Goal: Task Accomplishment & Management: Manage account settings

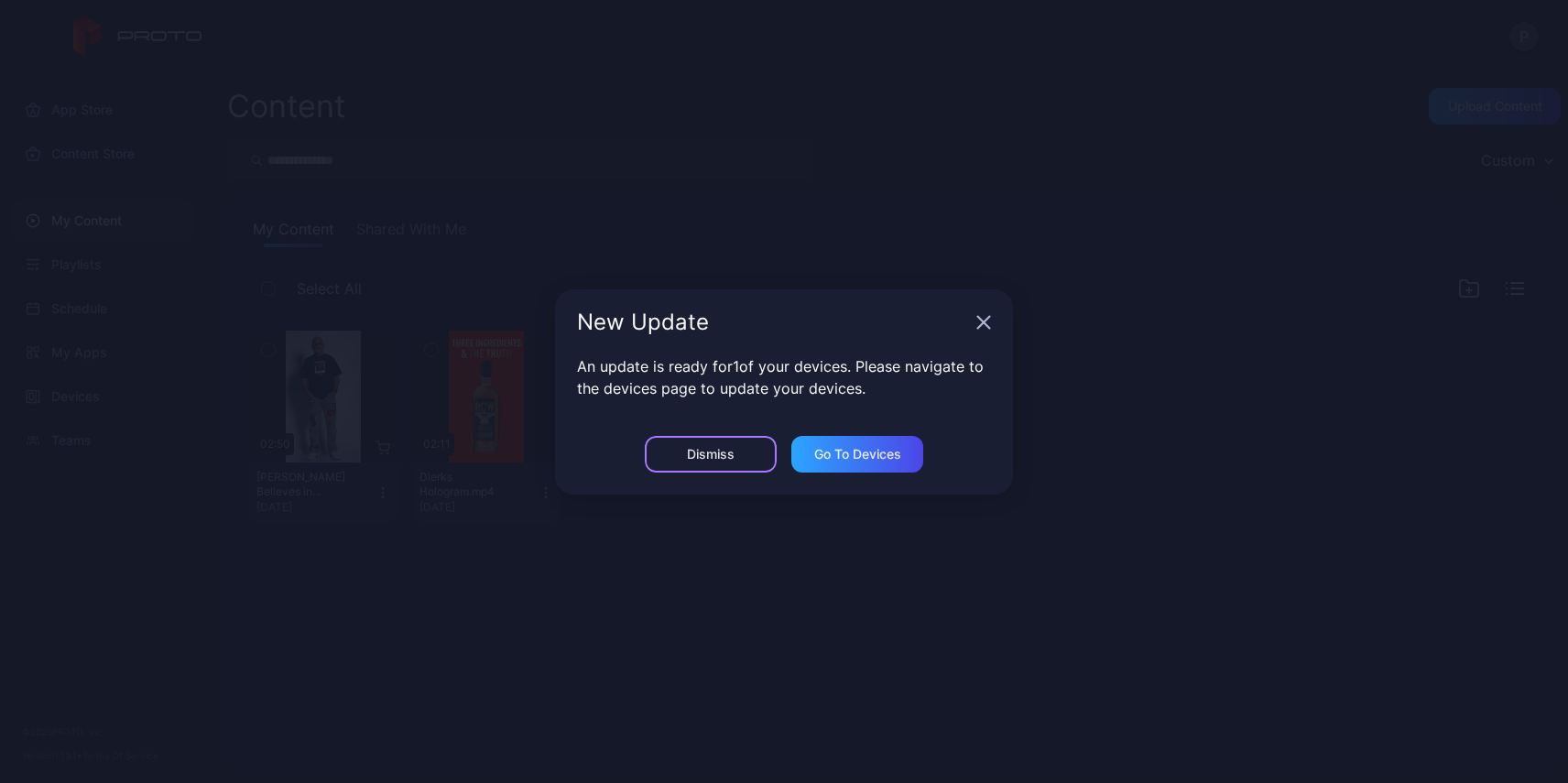
click at [717, 459] on div "Dismiss" at bounding box center [710, 454] width 48 height 14
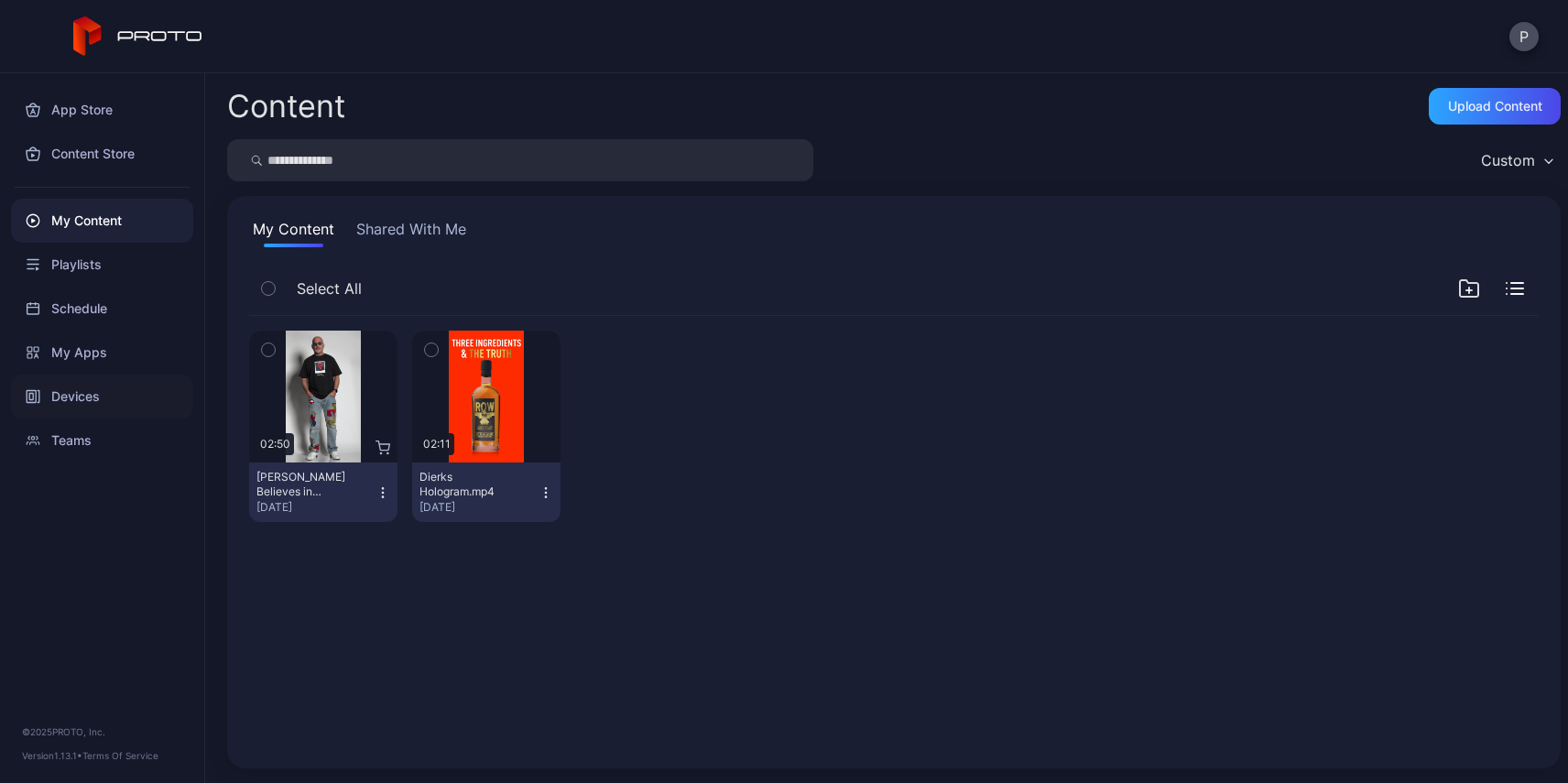
click at [38, 400] on icon at bounding box center [38, 397] width 2 height 11
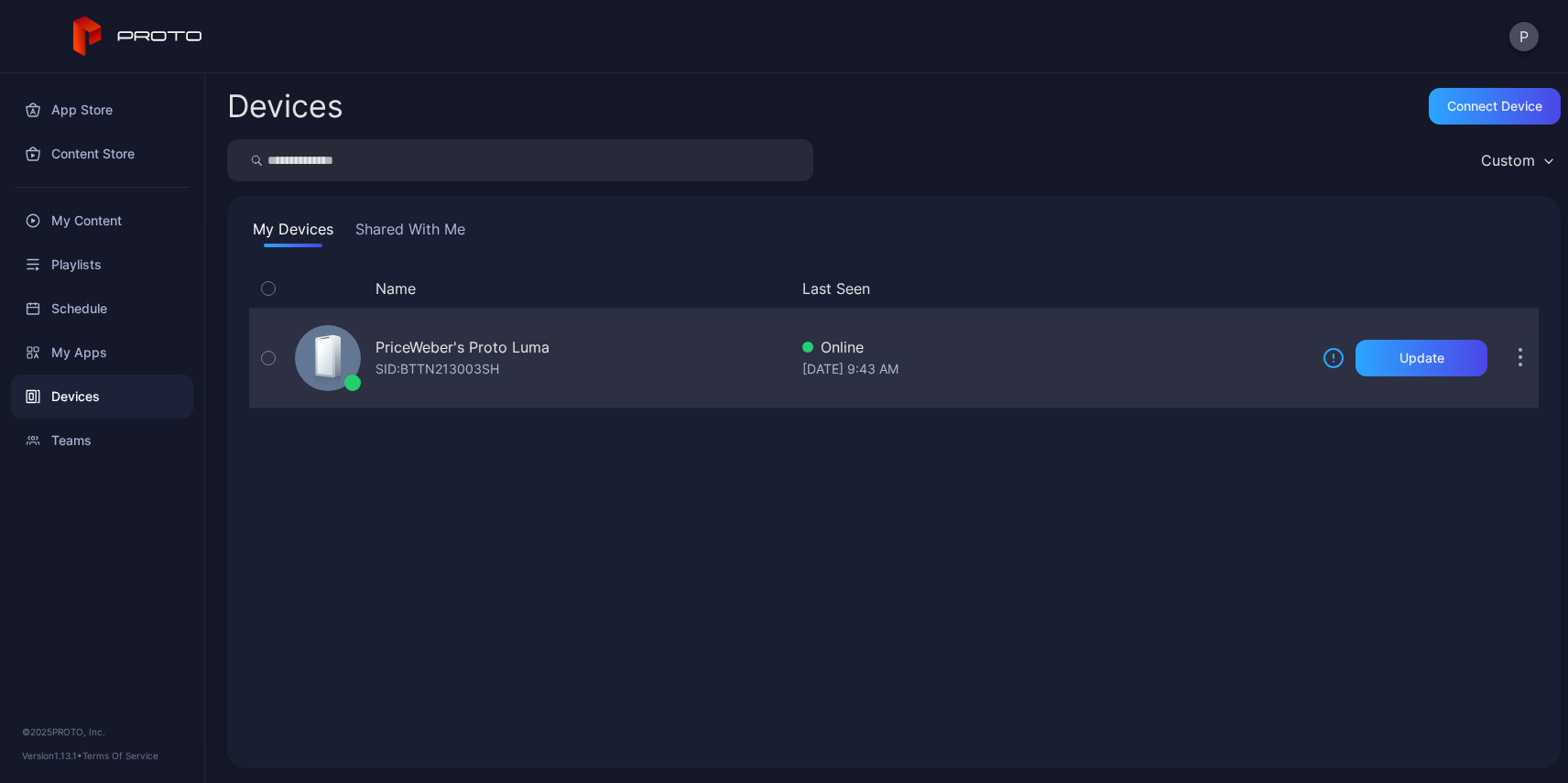
click at [1220, 353] on div "Online" at bounding box center [1055, 347] width 505 height 22
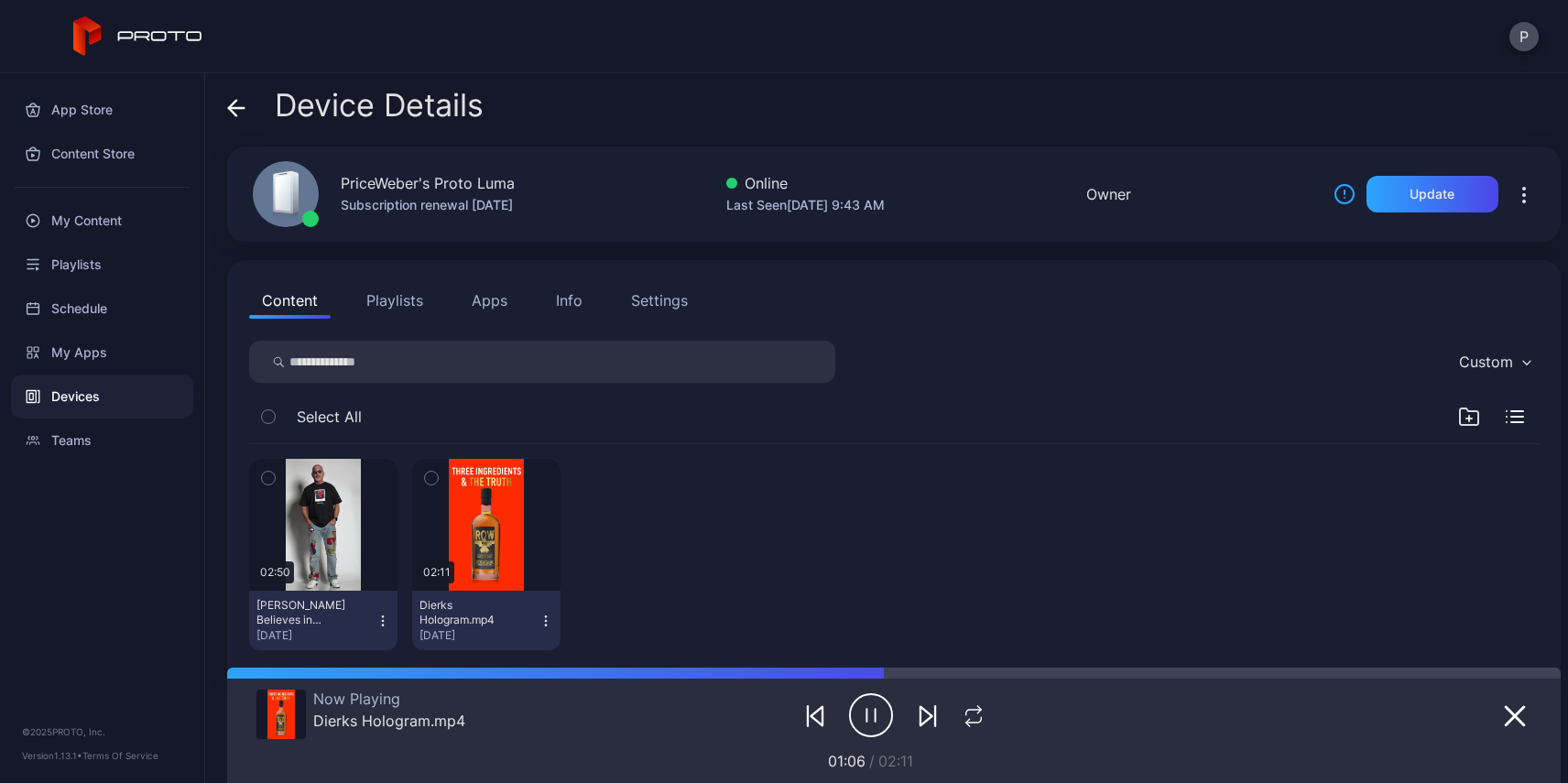
click at [873, 706] on icon "button" at bounding box center [871, 715] width 44 height 46
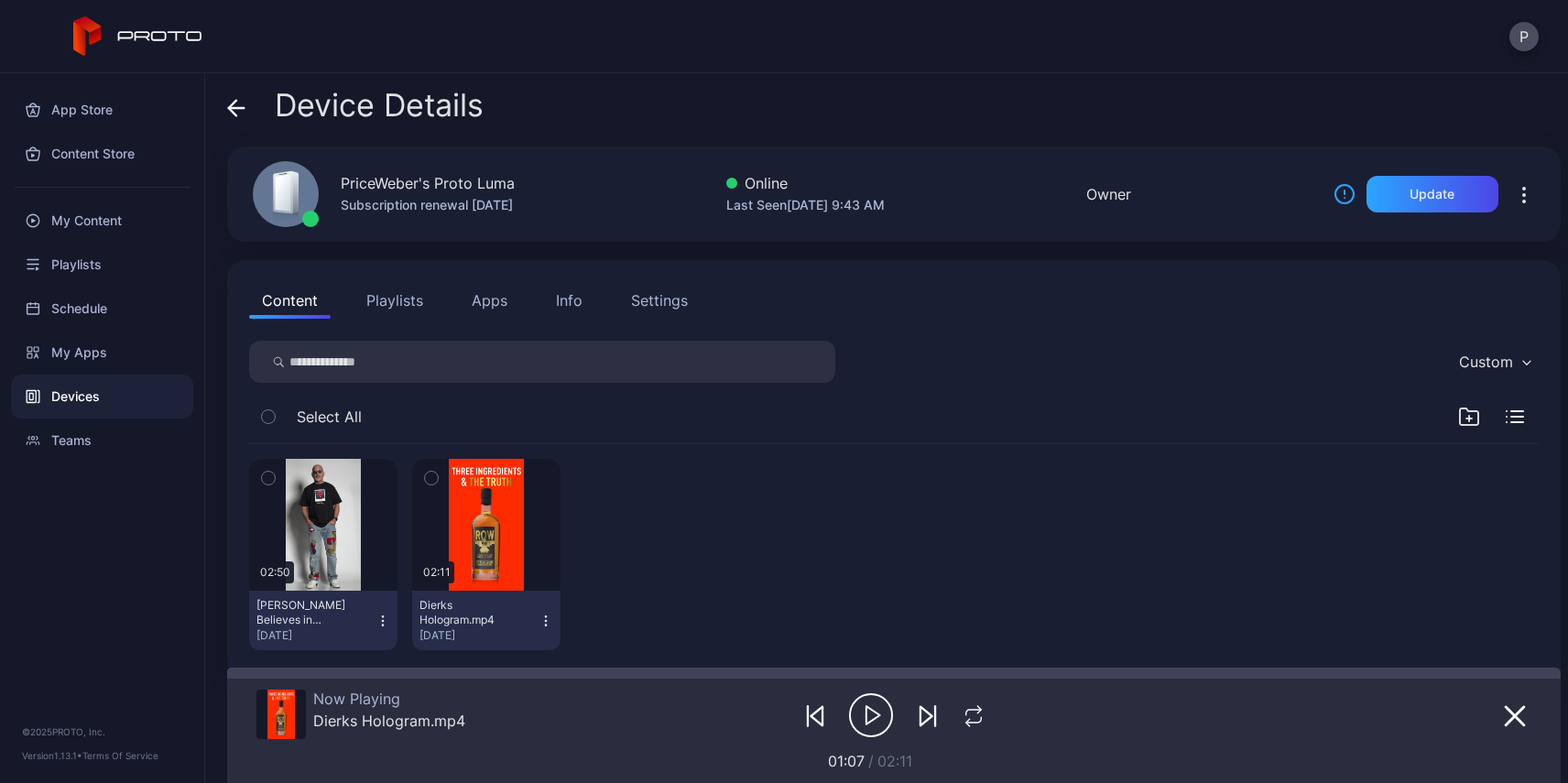
drag, startPoint x: 897, startPoint y: 677, endPoint x: 216, endPoint y: 655, distance: 681.4
click at [216, 655] on div "Device Details PriceWeber's Proto Luma Subscription renewal Apr 19, 2026 Online…" at bounding box center [886, 428] width 1362 height 711
click at [1514, 203] on button "button" at bounding box center [1523, 194] width 30 height 36
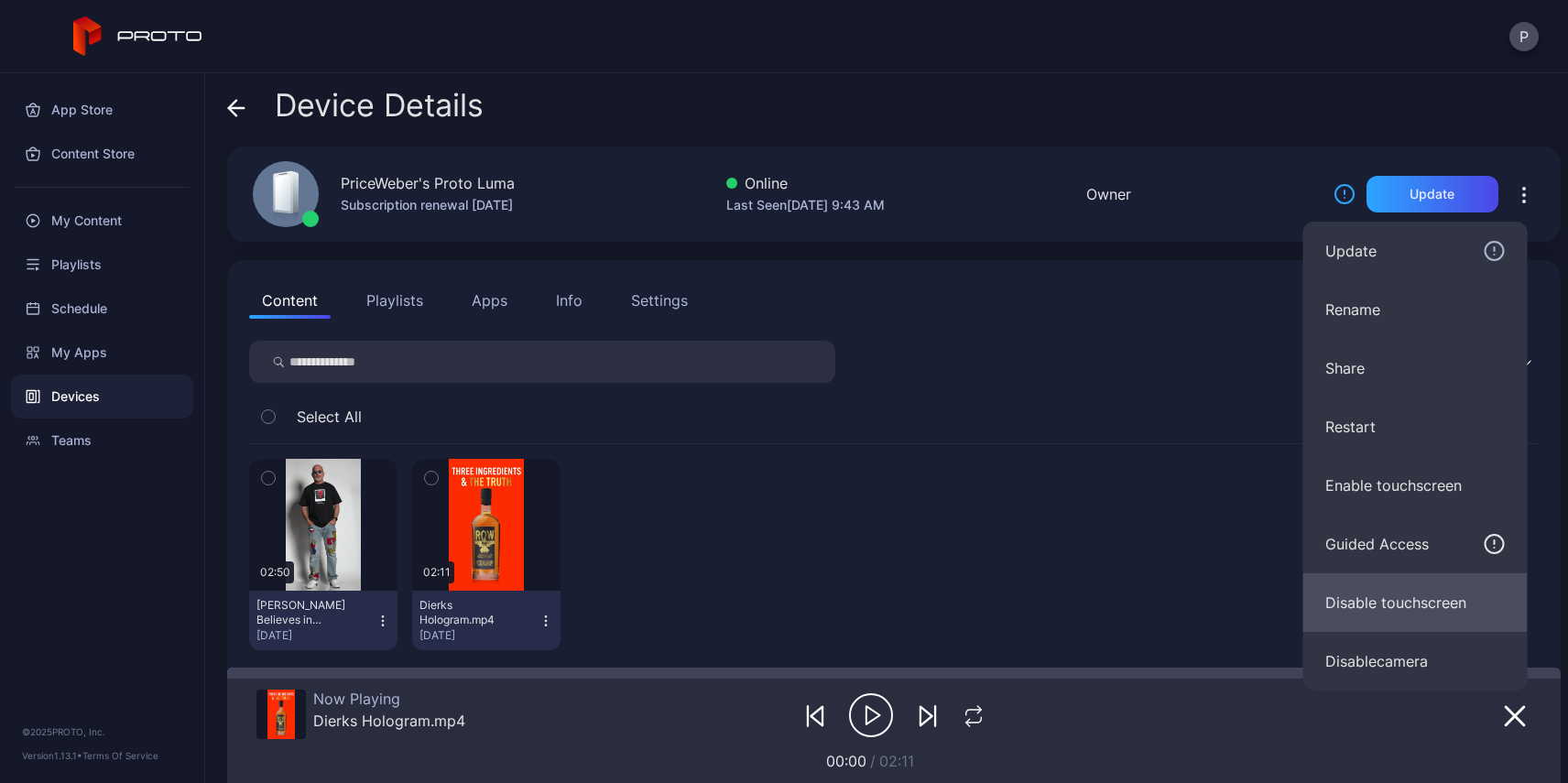
click at [1388, 608] on button "Disable touchscreen" at bounding box center [1415, 602] width 224 height 58
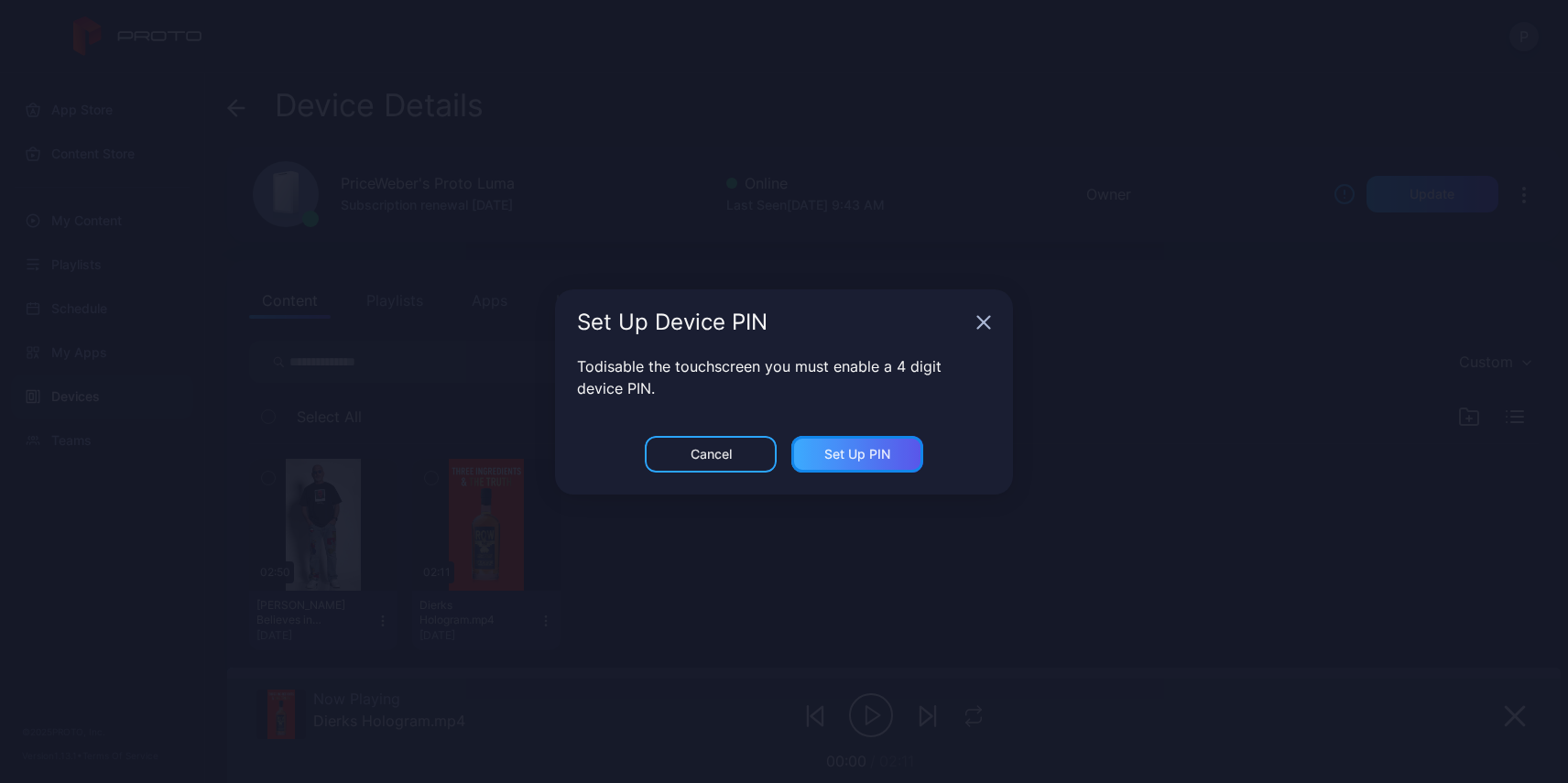
click at [911, 450] on div "Set Up PIN" at bounding box center [857, 454] width 132 height 36
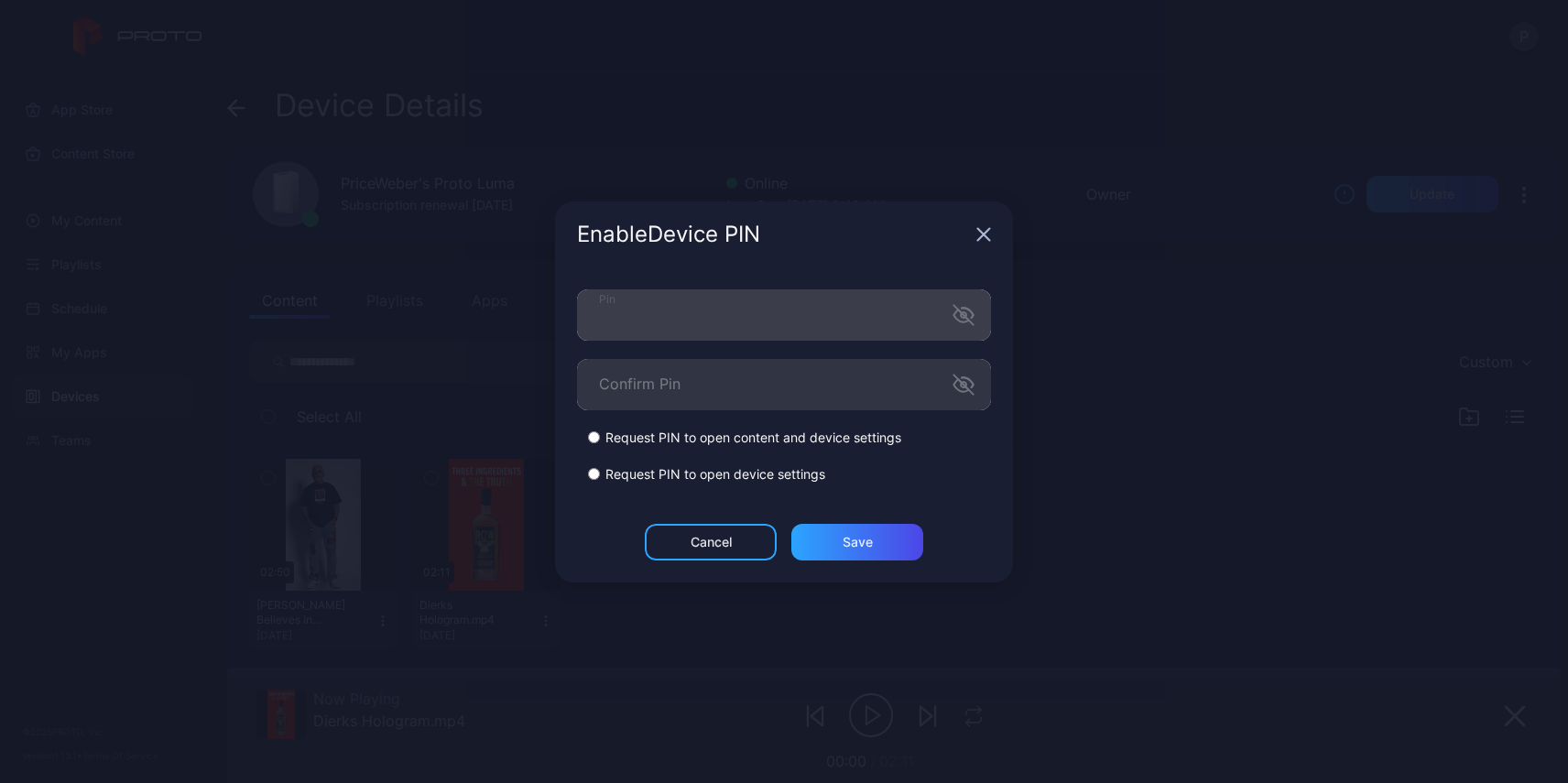
click at [972, 315] on icon "button" at bounding box center [967, 313] width 11 height 10
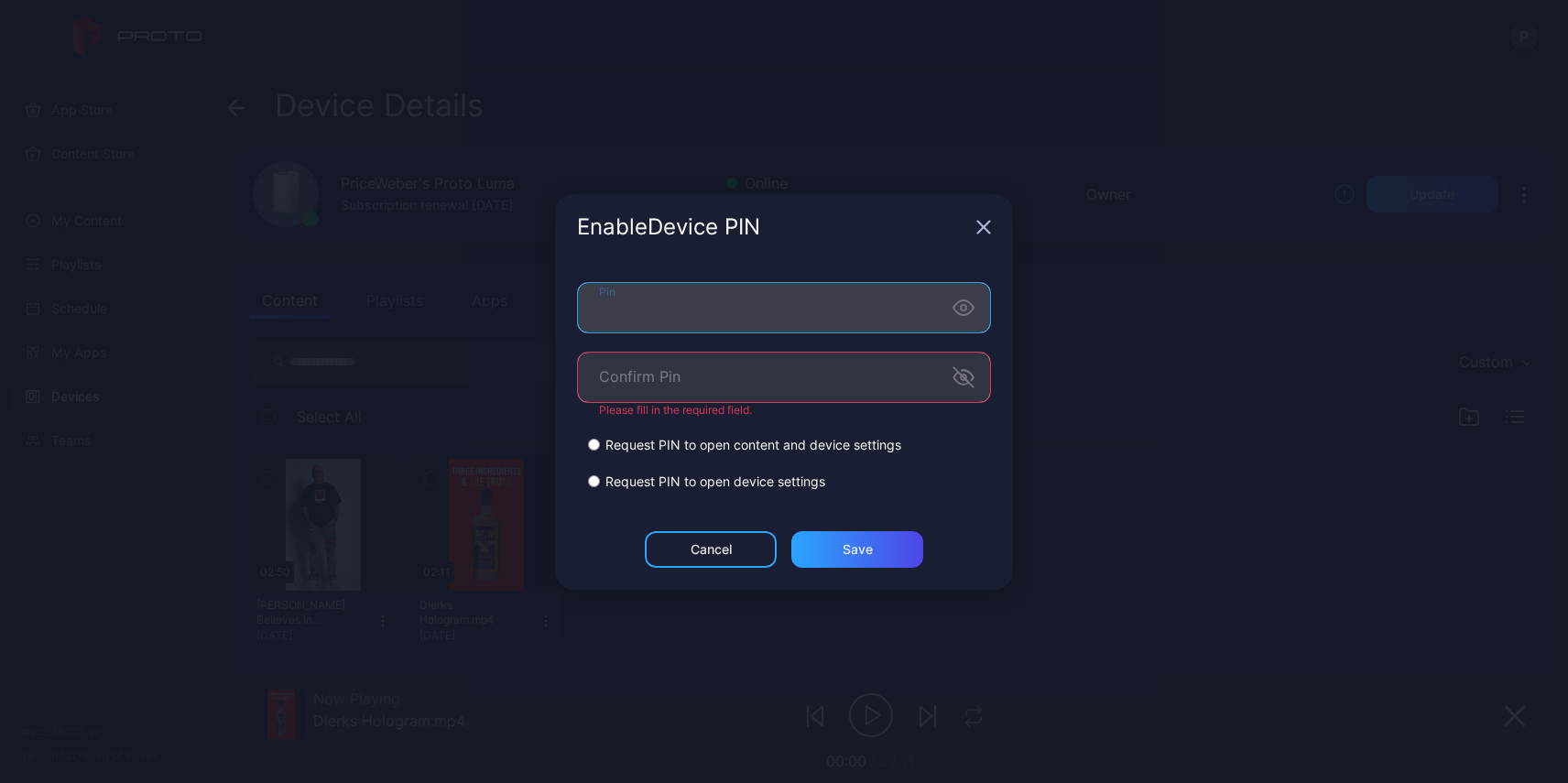
click at [479, 307] on div "Enable Device PIN Pin Confirm Pin Please fill in the required field. Request PI…" at bounding box center [784, 391] width 1568 height 783
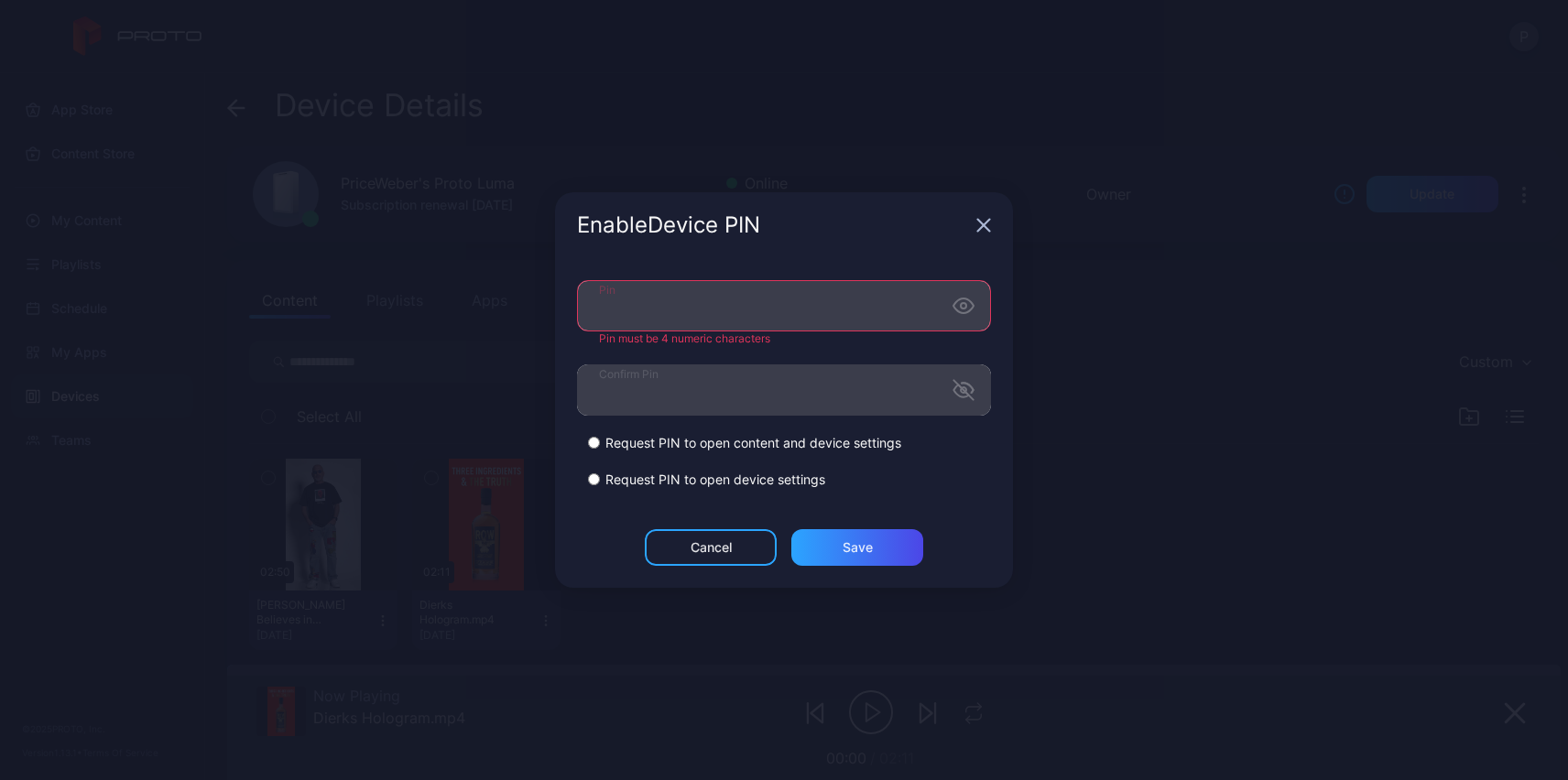
click at [967, 392] on icon "button" at bounding box center [963, 390] width 22 height 22
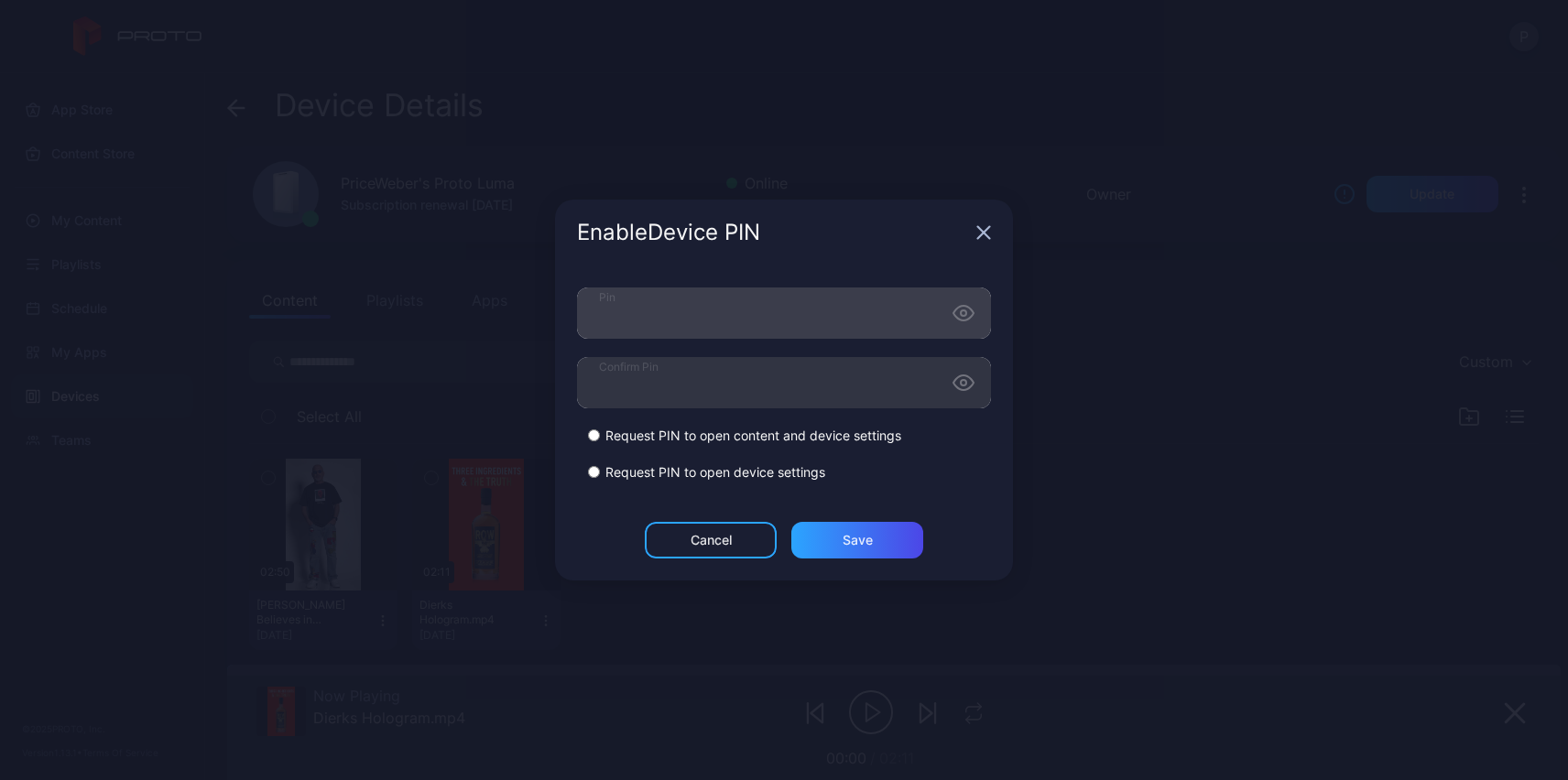
click at [928, 270] on div "Pin Confirm Pin Request PIN to open content and device settings Request PIN to …" at bounding box center [784, 394] width 458 height 257
click at [876, 532] on div "Save" at bounding box center [857, 541] width 132 height 36
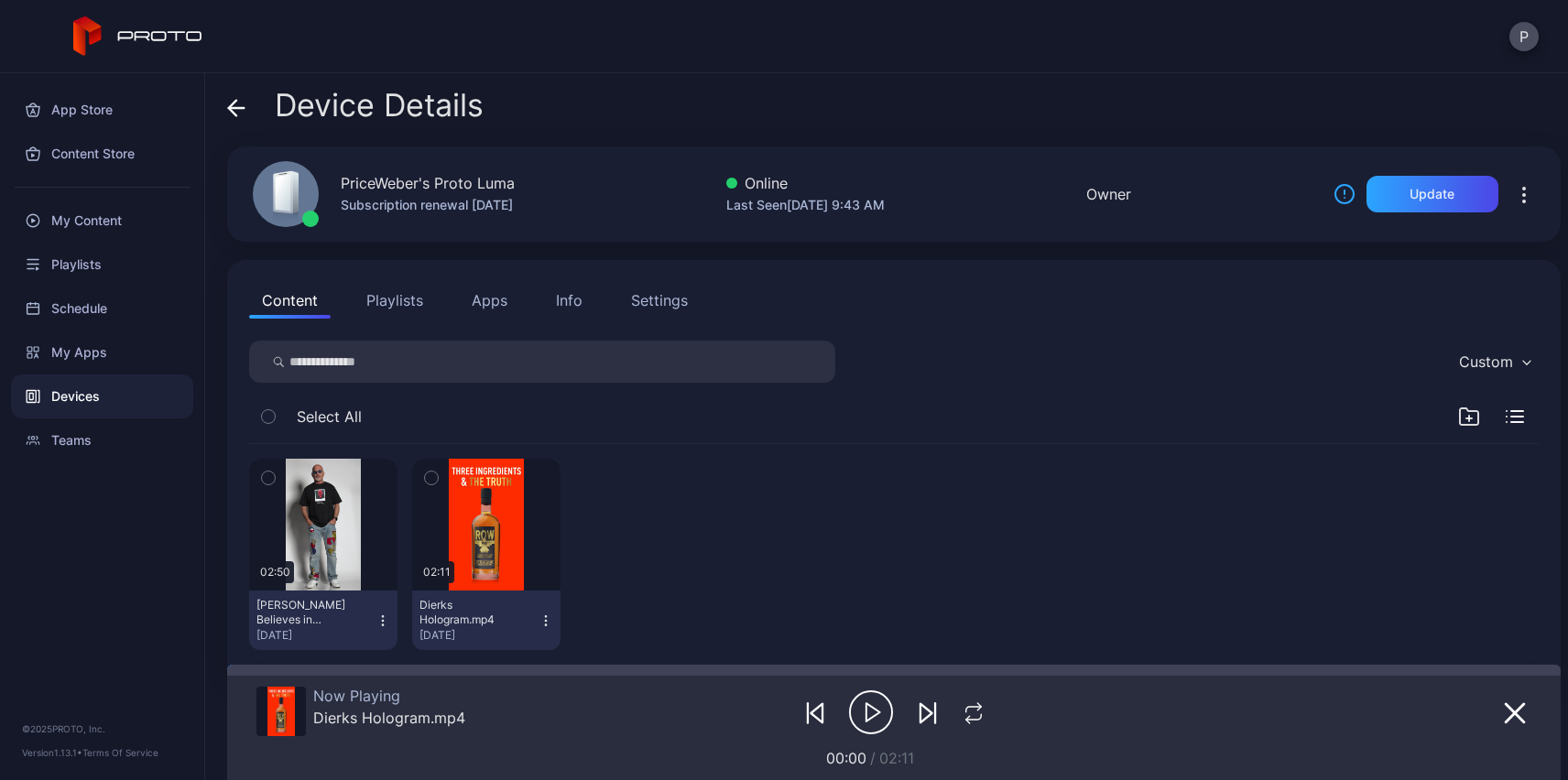
click at [1524, 194] on div at bounding box center [1527, 194] width 58 height 36
click at [1523, 195] on icon "button" at bounding box center [1524, 195] width 2 height 2
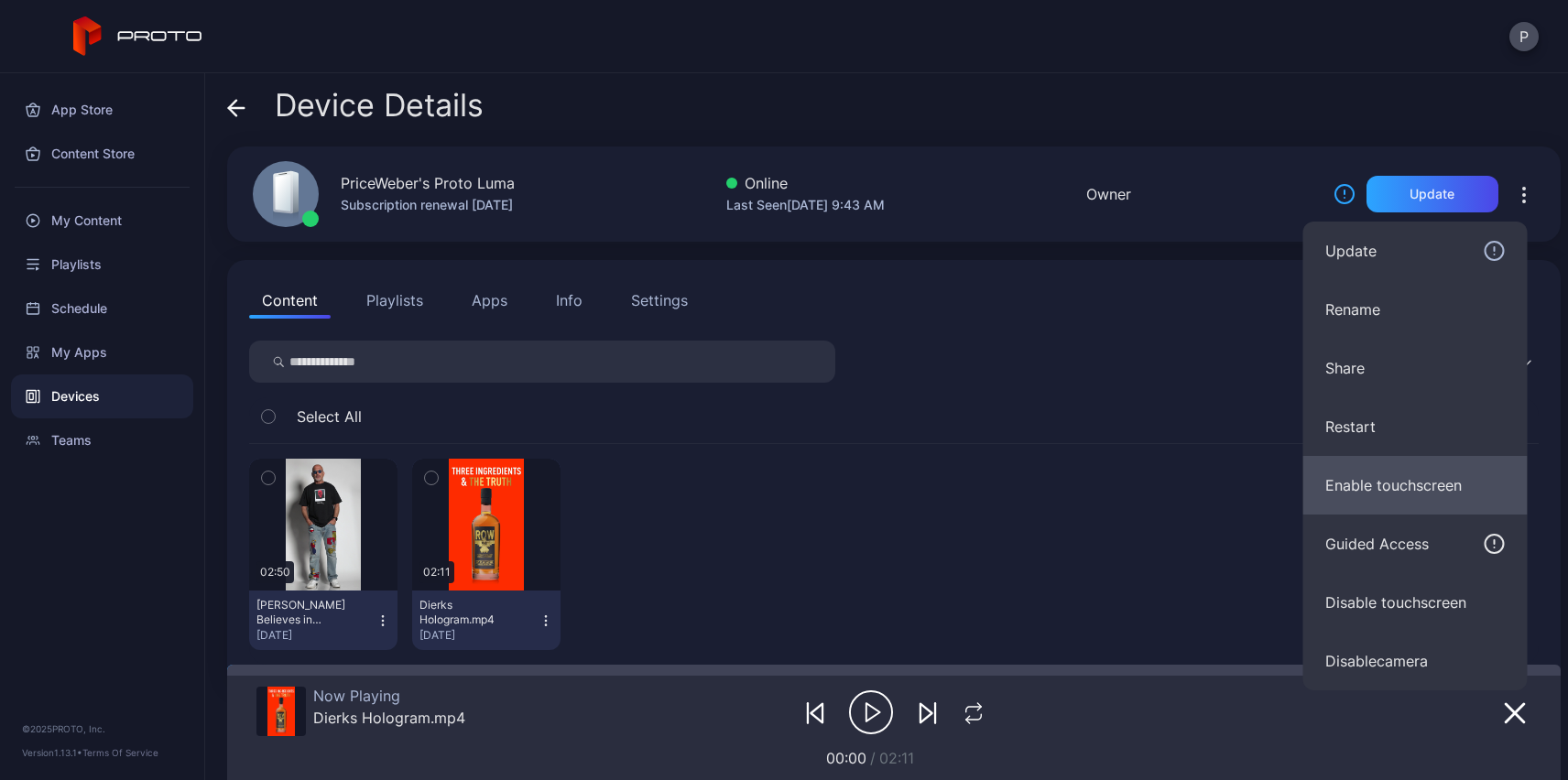
scroll to position [36, 0]
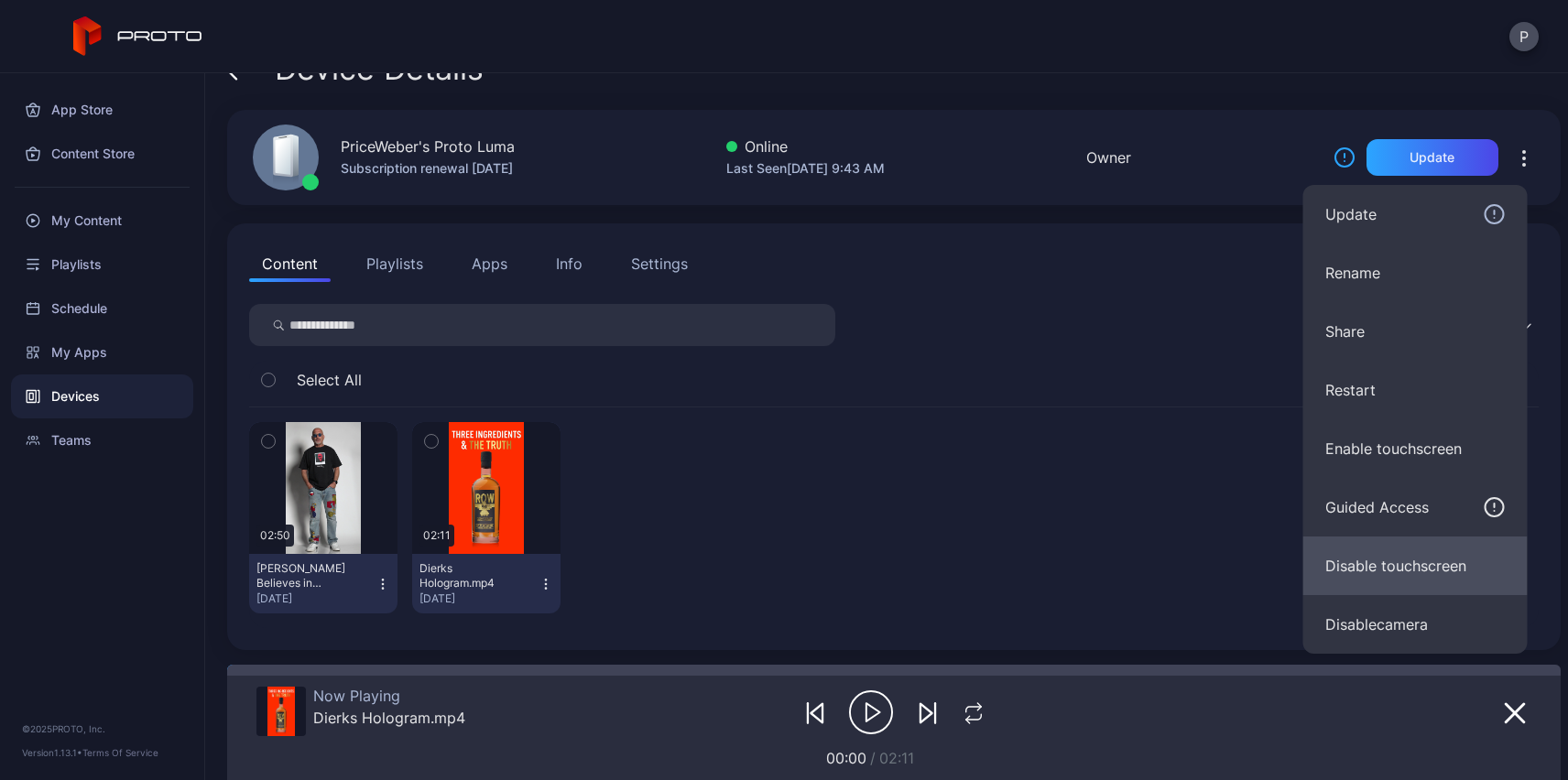
click at [1435, 567] on button "Disable touchscreen" at bounding box center [1415, 565] width 224 height 58
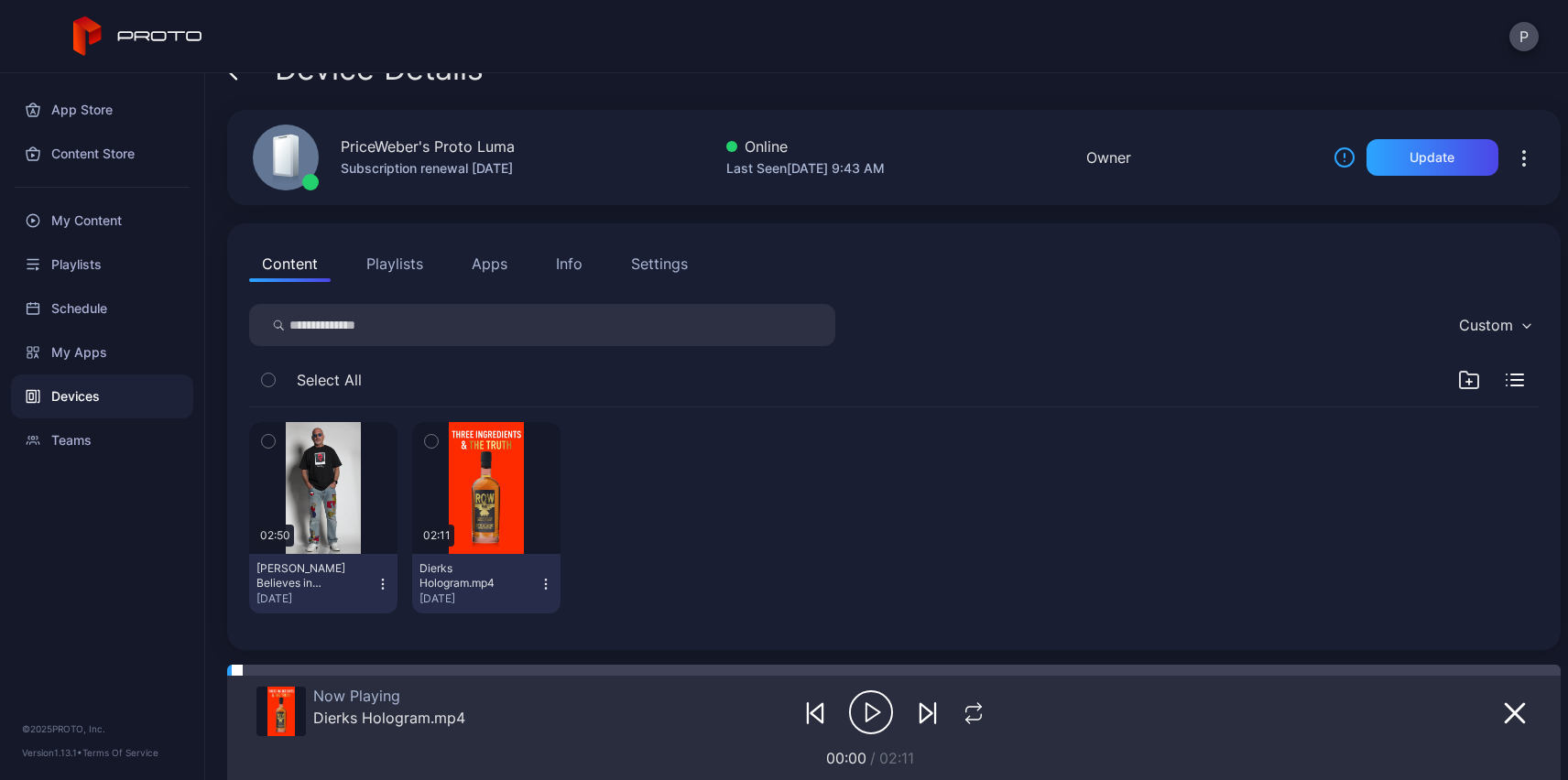
click at [240, 673] on div at bounding box center [237, 670] width 11 height 11
click at [741, 400] on div "02:50 Howie Mandel Believes in Proto.mp4 Sep 9, 2025 02:11 Dierks Hologram.mp4 …" at bounding box center [893, 518] width 1318 height 250
click at [1513, 158] on icon "button" at bounding box center [1523, 158] width 22 height 22
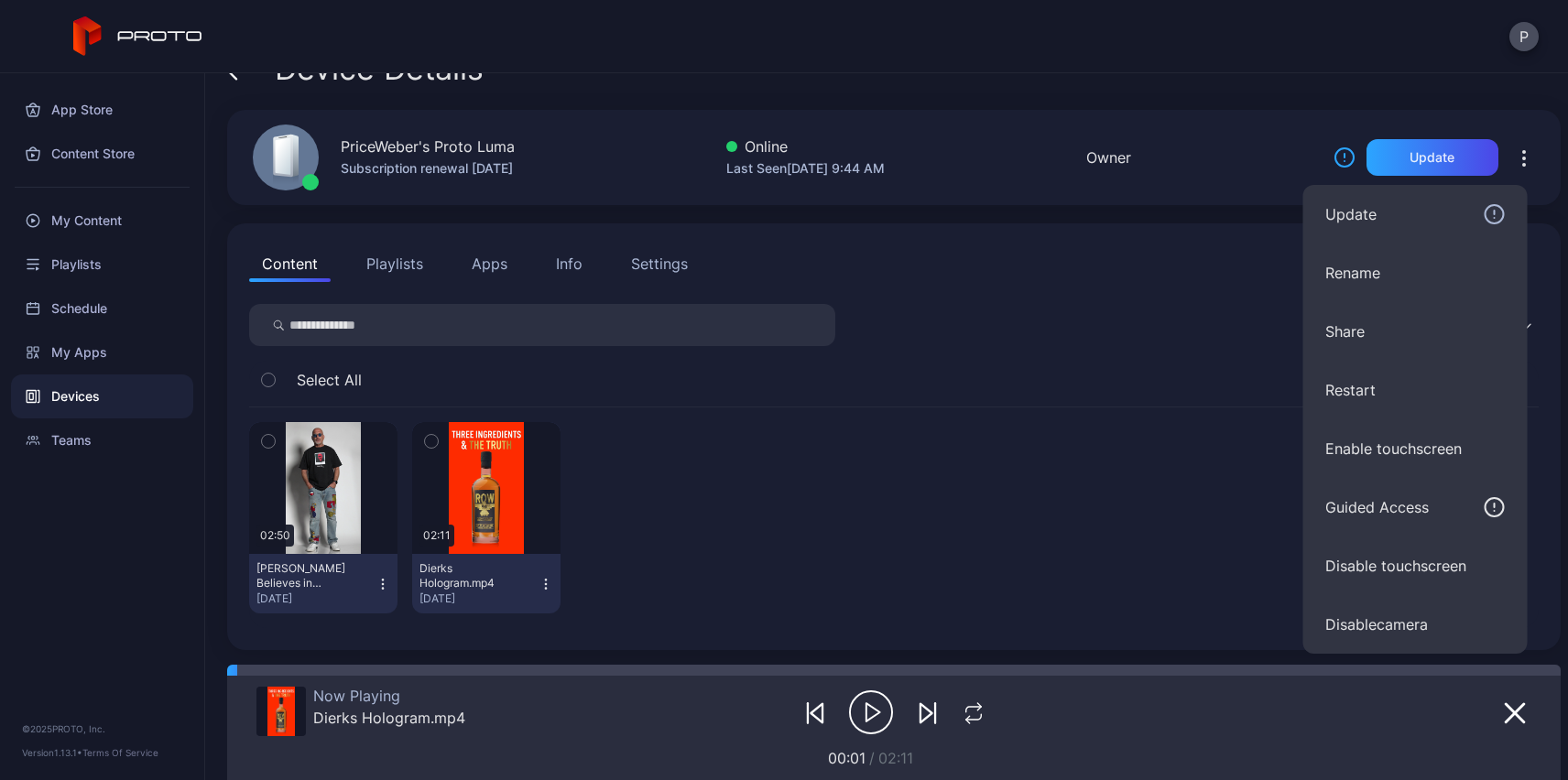
click at [1513, 159] on icon "button" at bounding box center [1523, 158] width 22 height 22
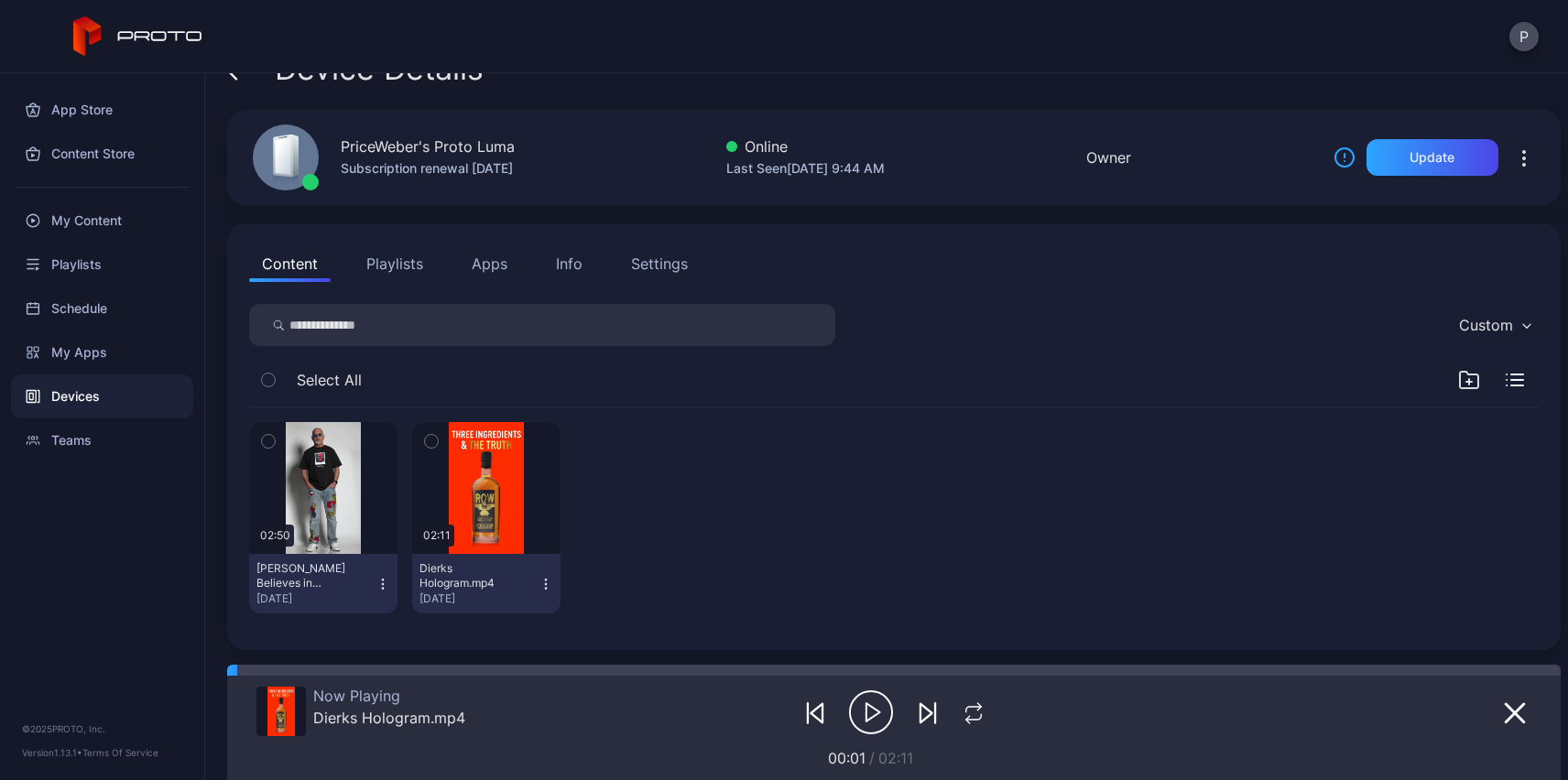
click at [1309, 297] on div "Content Playlists Apps Info Settings Custom Select All 02:50 Howie Mandel Belie…" at bounding box center [893, 437] width 1334 height 427
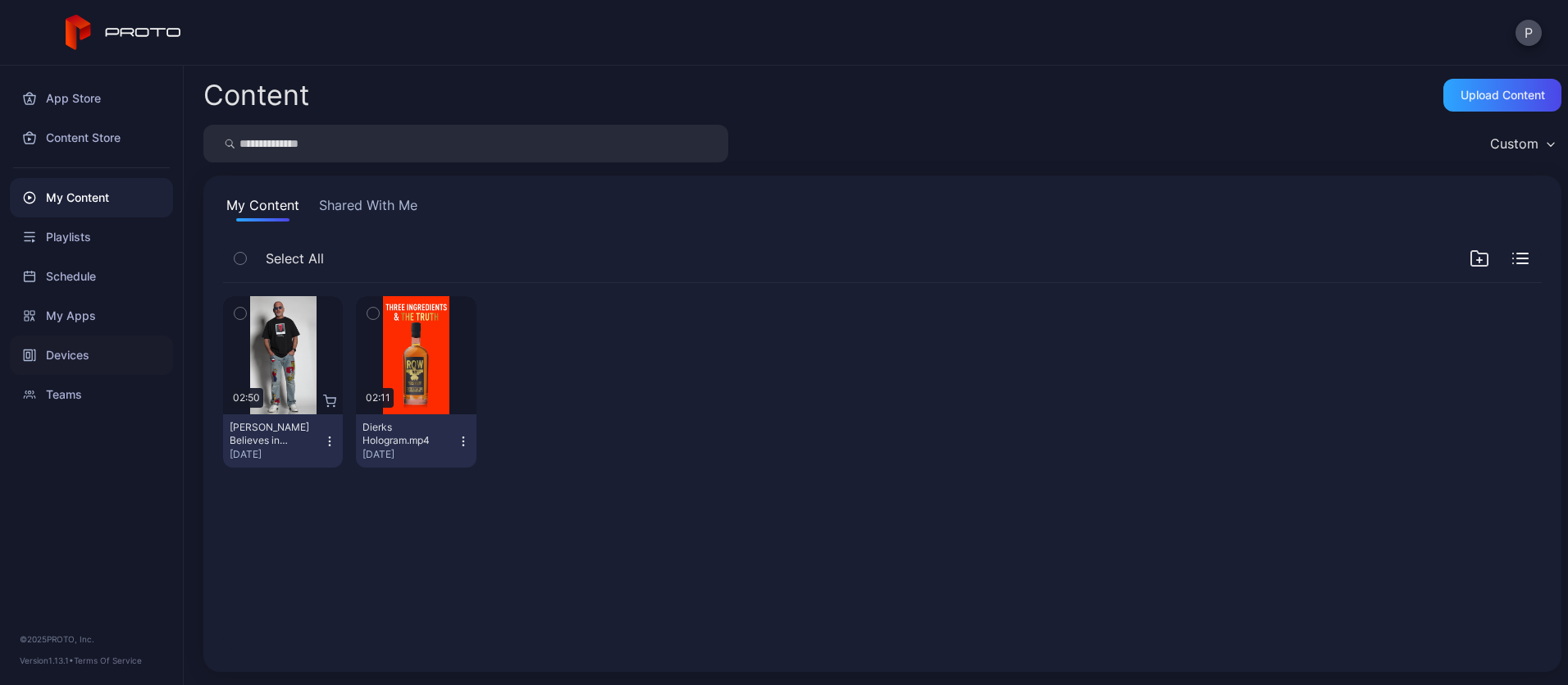
click at [85, 354] on div "Devices" at bounding box center [91, 355] width 163 height 39
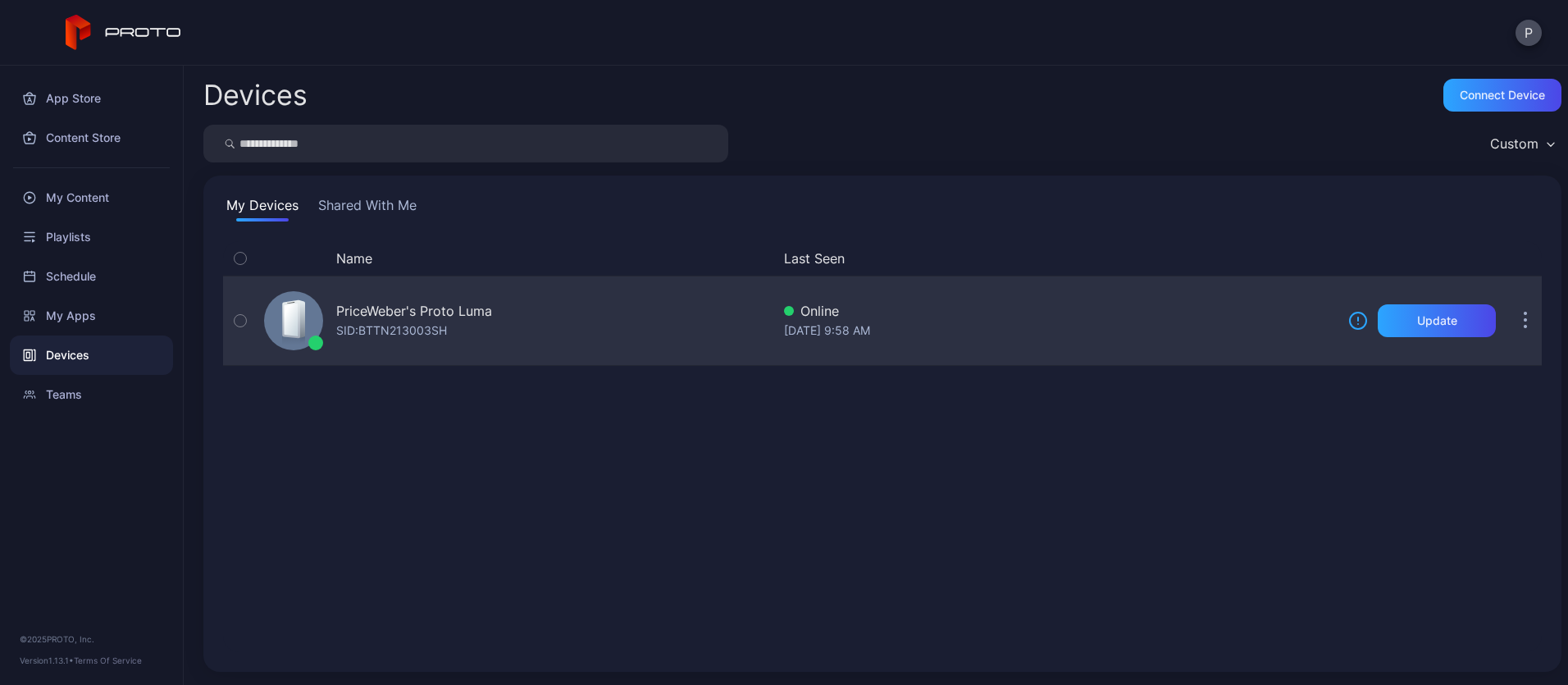
click at [603, 295] on div "PriceWeber's Proto [PERSON_NAME]: BTTN213003SH" at bounding box center [514, 321] width 513 height 82
